Goal: Task Accomplishment & Management: Use online tool/utility

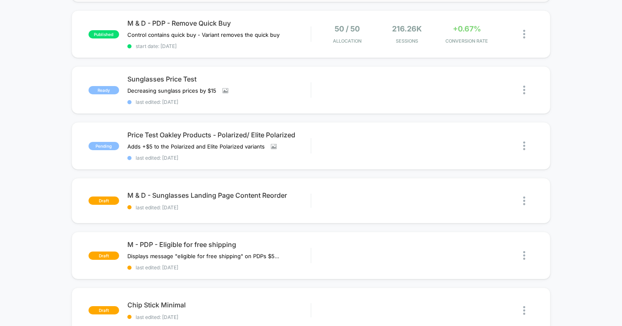
scroll to position [247, 0]
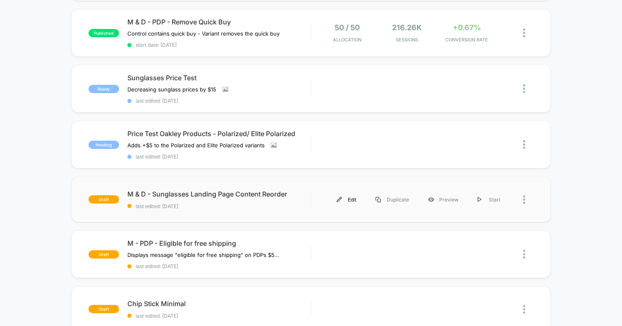
click at [345, 198] on div "Edit" at bounding box center [346, 199] width 39 height 19
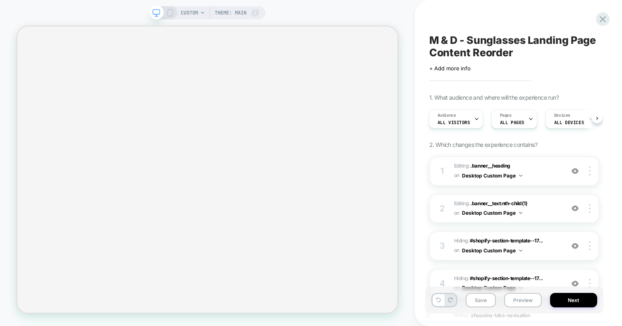
scroll to position [0, 1]
click at [168, 11] on icon at bounding box center [169, 12] width 7 height 7
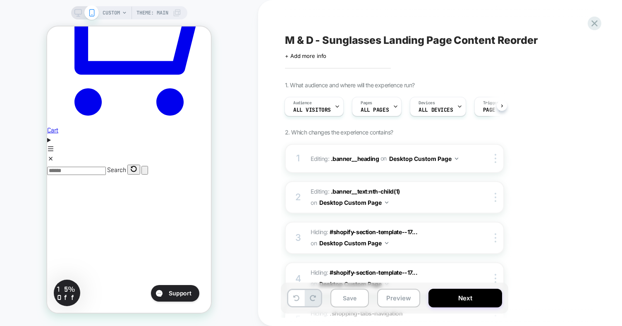
scroll to position [1236, 0]
click at [79, 14] on rect at bounding box center [77, 12] width 7 height 5
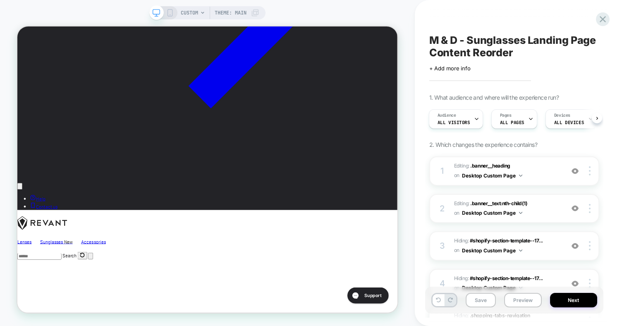
scroll to position [908, 0]
